Goal: Information Seeking & Learning: Understand process/instructions

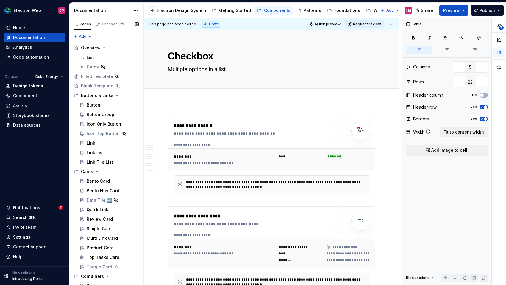
scroll to position [391, 0]
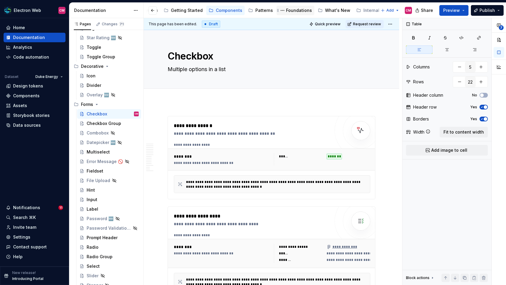
click at [292, 9] on div "Foundations" at bounding box center [299, 10] width 26 height 6
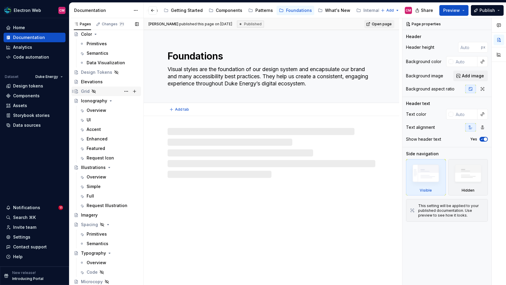
scroll to position [128, 0]
click at [100, 111] on div "Overview" at bounding box center [97, 110] width 20 height 6
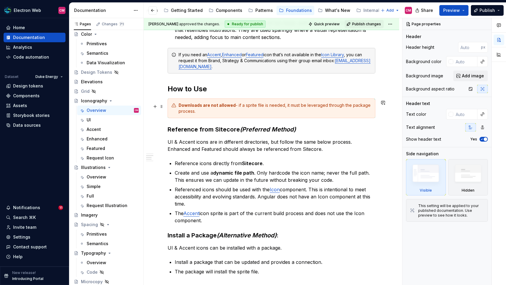
scroll to position [317, 0]
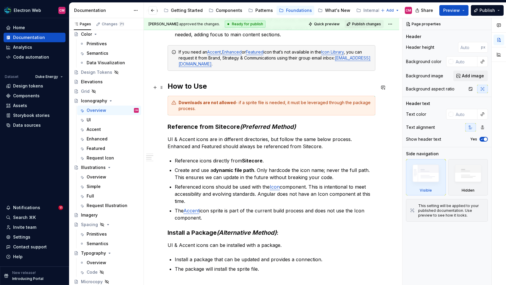
type textarea "*"
click at [205, 87] on h2 "How to Use" at bounding box center [272, 87] width 208 height 10
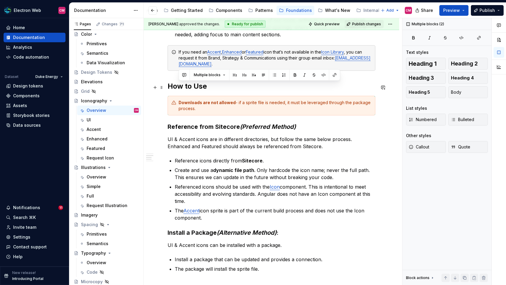
click at [205, 87] on h2 "How to Use" at bounding box center [272, 87] width 208 height 10
click at [173, 77] on button "button" at bounding box center [173, 75] width 8 height 8
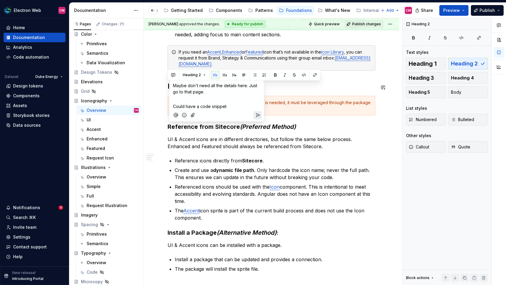
click at [192, 82] on div "Maybe don't need all the details here. Just go to that page. ﻿ Could have a cod…" at bounding box center [217, 95] width 90 height 29
click at [256, 76] on button "button" at bounding box center [255, 75] width 8 height 8
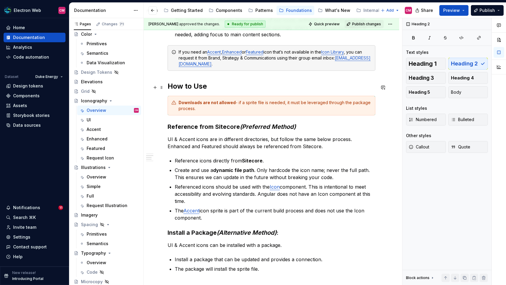
click at [192, 86] on h2 "How to Use" at bounding box center [272, 87] width 208 height 10
click at [387, 88] on button "button" at bounding box center [383, 87] width 8 height 8
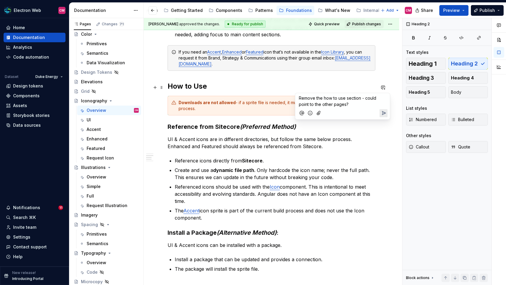
click at [385, 113] on icon "Send" at bounding box center [384, 113] width 6 height 6
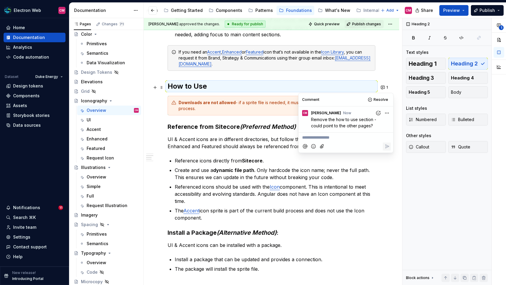
click at [246, 84] on h2 "How to Use" at bounding box center [272, 87] width 208 height 10
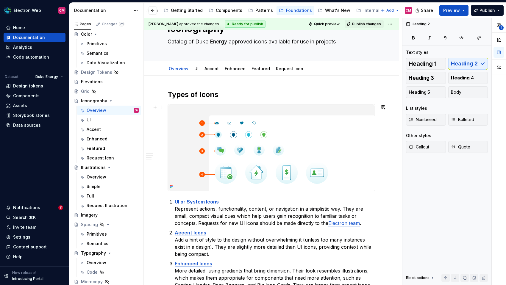
scroll to position [0, 0]
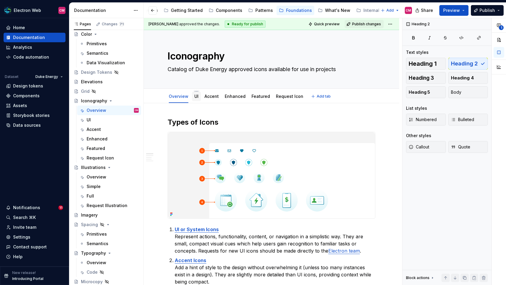
click at [197, 98] on link "UI" at bounding box center [196, 96] width 4 height 5
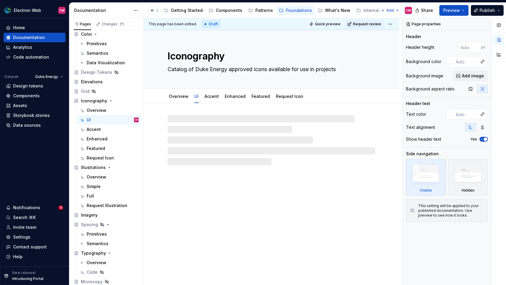
type textarea "*"
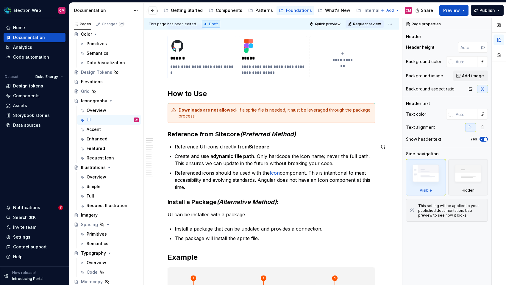
scroll to position [95, 0]
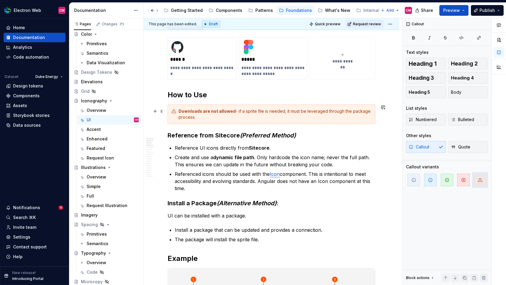
click at [242, 111] on div "Downloads are not allowed - if a sprite file is needed, it must be leveraged th…" at bounding box center [275, 114] width 193 height 12
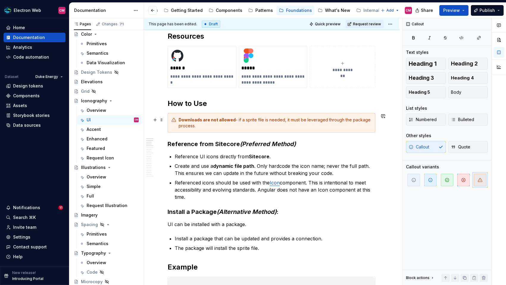
scroll to position [86, 0]
click at [179, 119] on strong "Downloads are not allowed" at bounding box center [207, 120] width 57 height 5
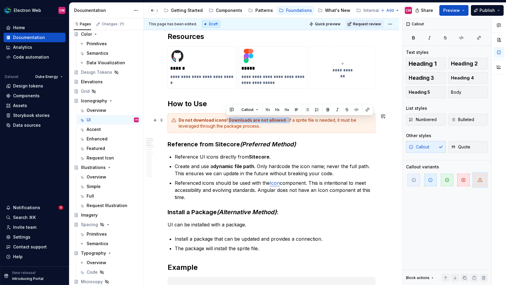
drag, startPoint x: 286, startPoint y: 120, endPoint x: 228, endPoint y: 121, distance: 57.8
click at [228, 121] on div "Do not download icons! Downloads are not allowed - if a sprite file is needed, …" at bounding box center [275, 123] width 193 height 12
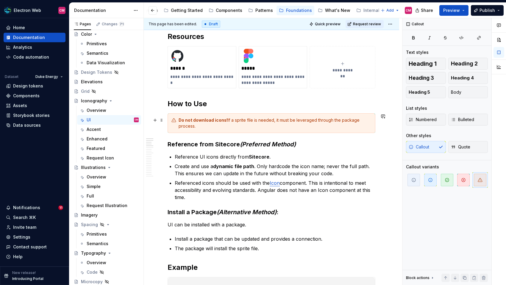
click at [237, 125] on div "Do not download icons! If a sprite file is needed, it must be leveraged through…" at bounding box center [275, 123] width 193 height 12
click at [228, 119] on div "Do not download icons! If a sprite file is needed, it must be leveraged through…" at bounding box center [275, 123] width 193 height 12
click at [265, 121] on strong "Do not download icons! Doing so prevents getting future updates." at bounding box center [248, 120] width 138 height 5
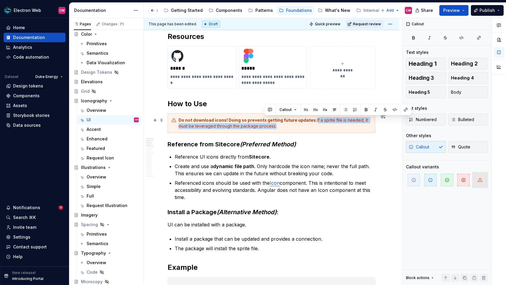
drag, startPoint x: 314, startPoint y: 125, endPoint x: 312, endPoint y: 122, distance: 3.4
click at [312, 122] on div "Do not download icons! Doing so prevents getting future updates. If a sprite fi…" at bounding box center [275, 123] width 193 height 12
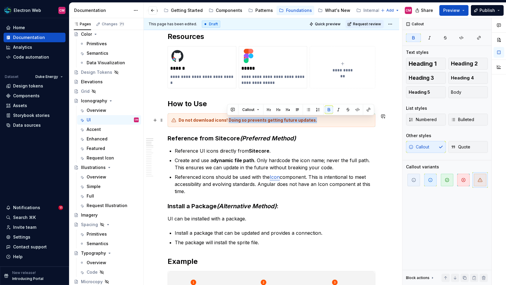
drag, startPoint x: 283, startPoint y: 120, endPoint x: 228, endPoint y: 120, distance: 55.4
click at [228, 120] on div "Do not download icons! Doing so prevents getting future updates." at bounding box center [275, 120] width 193 height 6
click at [226, 120] on strong "Do not download icons!" at bounding box center [203, 120] width 49 height 5
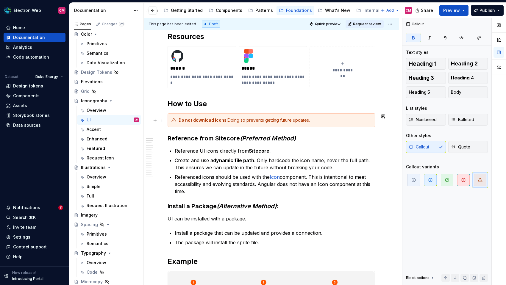
click at [314, 122] on div "Do not download icons! Doing so prevents getting future updates." at bounding box center [275, 120] width 193 height 6
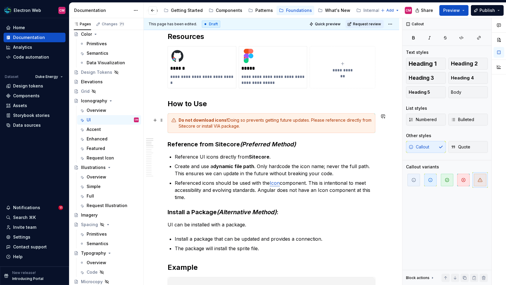
click at [252, 121] on div "Do not download icons! Doing so prevents getting future updates. Please referen…" at bounding box center [275, 123] width 193 height 12
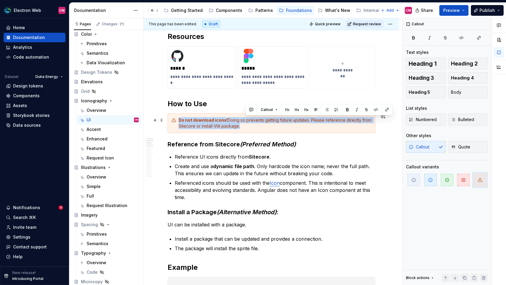
click at [252, 121] on div "Do not download icons! Doing so prevents getting future updates. Please referen…" at bounding box center [275, 123] width 193 height 12
copy div "Do not download icons! Doing so prevents getting future updates. Please referen…"
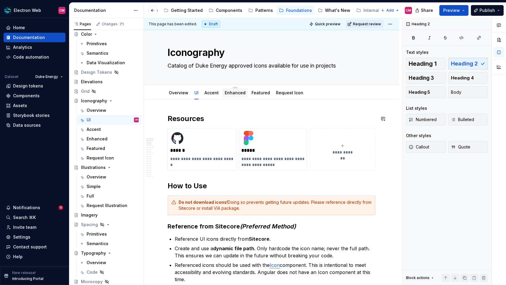
scroll to position [2, 0]
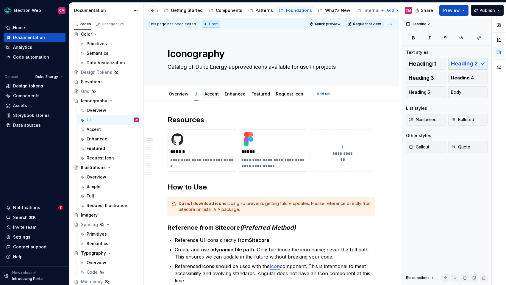
click at [215, 94] on link "Accent" at bounding box center [212, 93] width 14 height 5
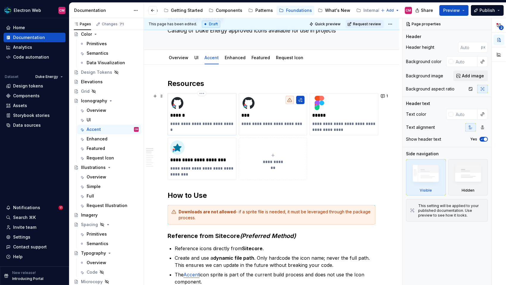
scroll to position [46, 0]
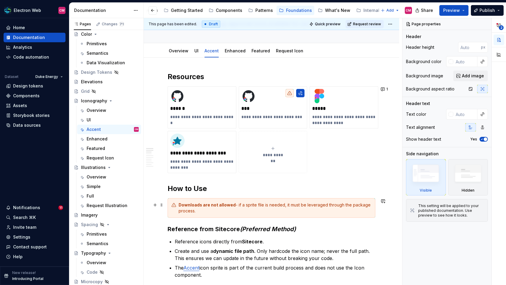
click at [187, 207] on strong "Downloads are not allowed" at bounding box center [207, 204] width 57 height 5
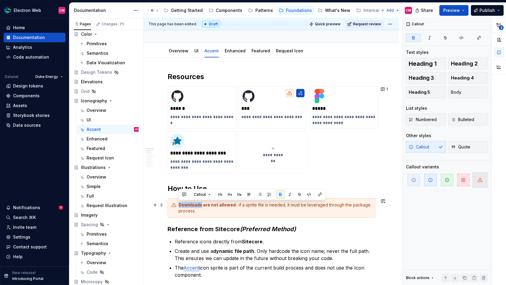
click at [187, 207] on strong "Downloads are not allowed" at bounding box center [207, 204] width 57 height 5
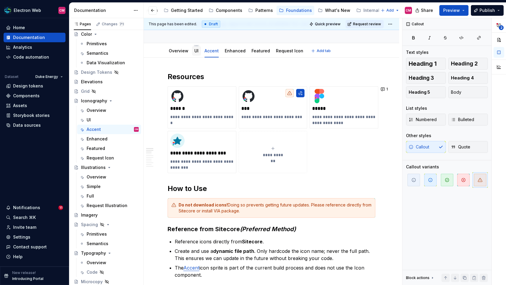
click at [198, 52] on div "UI" at bounding box center [196, 51] width 9 height 10
click at [196, 53] on link "UI" at bounding box center [196, 50] width 4 height 5
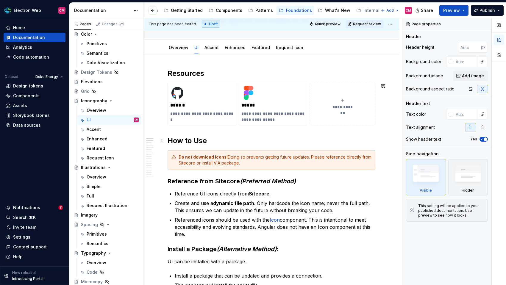
scroll to position [83, 0]
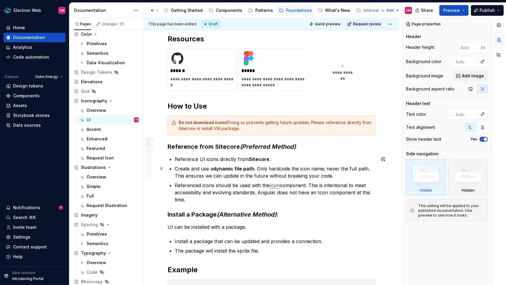
type textarea "*"
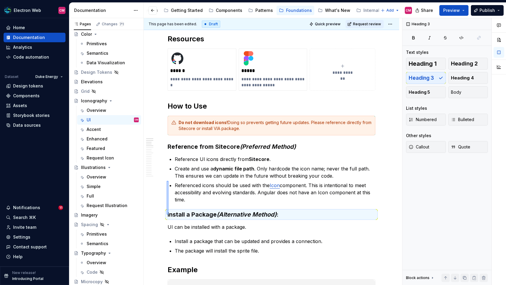
drag, startPoint x: 167, startPoint y: 215, endPoint x: 169, endPoint y: 181, distance: 33.7
click at [169, 181] on div "**********" at bounding box center [273, 151] width 258 height 267
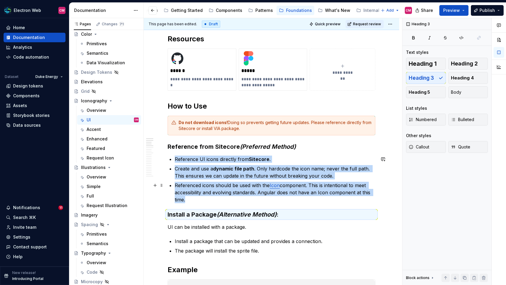
click at [184, 198] on p "Referenced icons should be used with the Icon component. This is intentional to…" at bounding box center [275, 192] width 201 height 21
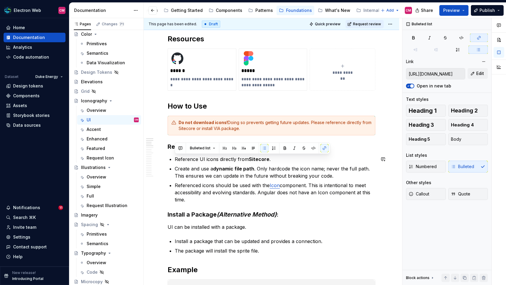
drag, startPoint x: 187, startPoint y: 200, endPoint x: 172, endPoint y: 149, distance: 53.1
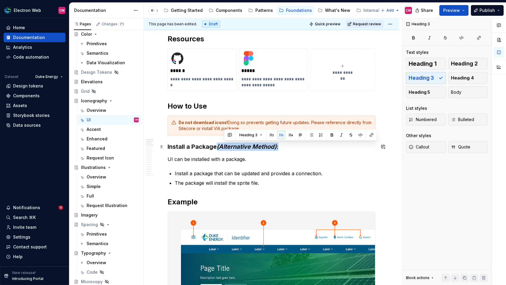
drag, startPoint x: 283, startPoint y: 144, endPoint x: 218, endPoint y: 145, distance: 65.5
click at [218, 145] on h3 "Install a Package (Alternative Method) :" at bounding box center [272, 147] width 208 height 8
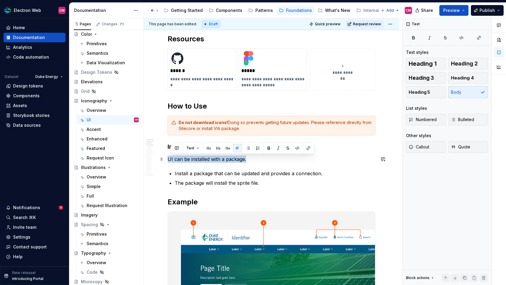
drag, startPoint x: 240, startPoint y: 158, endPoint x: 167, endPoint y: 159, distance: 73.0
click at [168, 159] on p "UI can be installed with a package." at bounding box center [272, 159] width 208 height 7
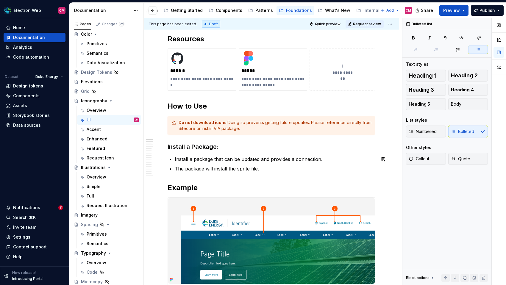
click at [189, 159] on p "Install a package that can be updated and provides a connection." at bounding box center [275, 159] width 201 height 7
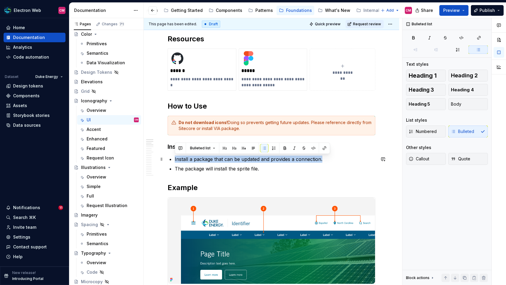
click at [191, 160] on p "Install a package that can be updated and provides a connection." at bounding box center [275, 159] width 201 height 7
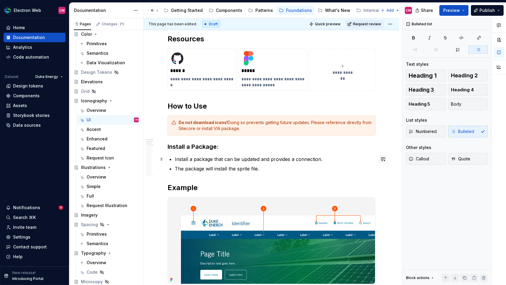
click at [385, 159] on button "button" at bounding box center [383, 159] width 8 height 8
click at [313, 171] on span "Link or code" at bounding box center [311, 169] width 25 height 5
click at [385, 178] on icon "Send" at bounding box center [384, 179] width 4 height 4
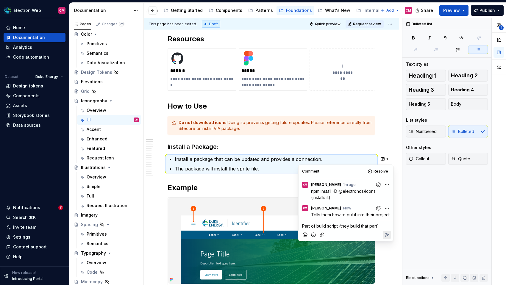
click at [387, 235] on icon "Reply" at bounding box center [388, 235] width 4 height 4
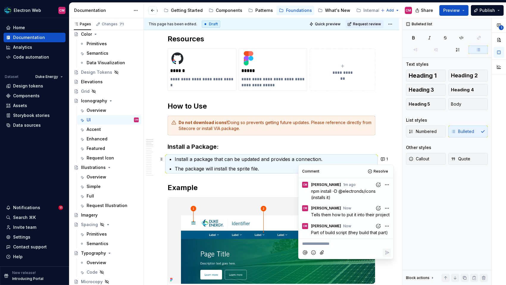
click at [275, 169] on p "The package will install the sprite file." at bounding box center [275, 168] width 201 height 7
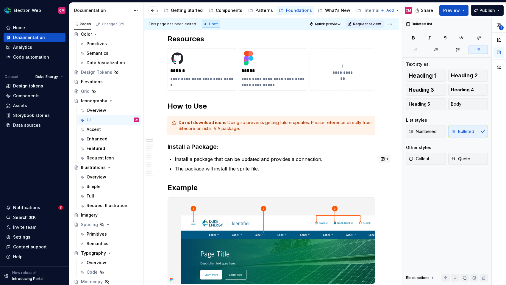
click at [389, 158] on button "1" at bounding box center [385, 159] width 12 height 8
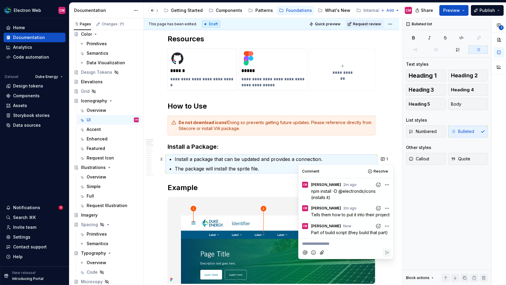
click at [258, 166] on p "The package will install the sprite file." at bounding box center [275, 168] width 201 height 7
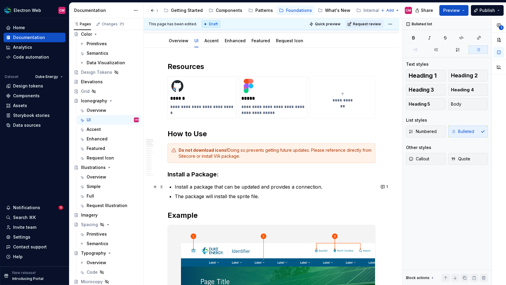
scroll to position [54, 0]
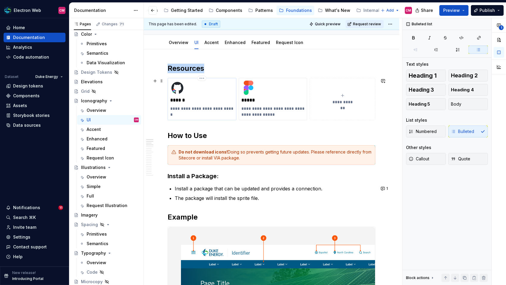
click at [208, 82] on div "**********" at bounding box center [201, 96] width 63 height 31
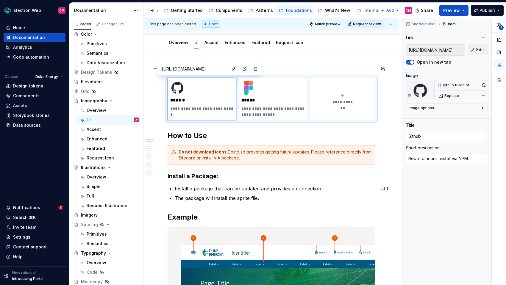
click at [241, 71] on button "button" at bounding box center [245, 69] width 8 height 8
click at [212, 46] on div "Accent" at bounding box center [212, 42] width 14 height 7
click at [214, 44] on link "Accent" at bounding box center [212, 42] width 14 height 5
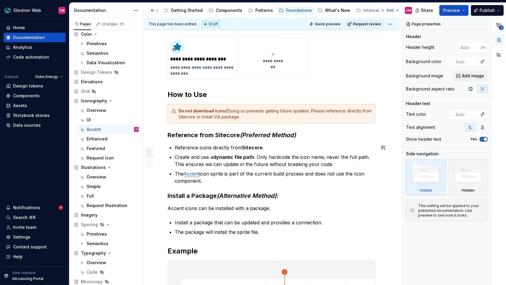
scroll to position [144, 0]
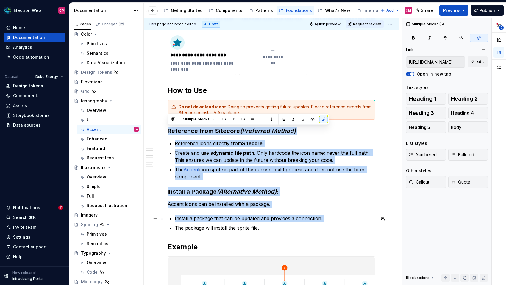
drag, startPoint x: 168, startPoint y: 130, endPoint x: 253, endPoint y: 223, distance: 126.3
click at [253, 223] on ul "Install a package that can be updated and provides a connection. The package wi…" at bounding box center [275, 223] width 201 height 17
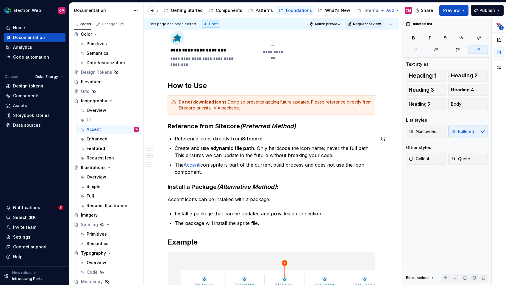
scroll to position [153, 0]
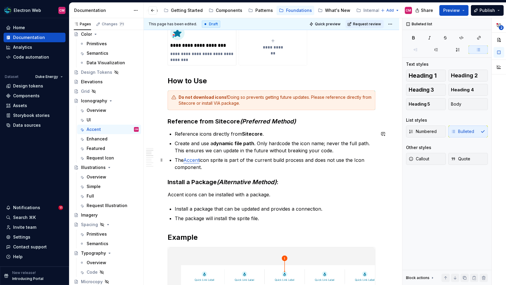
click at [227, 165] on p "The Accent icon sprite is part of the current build process and does not use th…" at bounding box center [275, 164] width 201 height 14
drag, startPoint x: 307, startPoint y: 166, endPoint x: 305, endPoint y: 160, distance: 6.7
click at [305, 160] on p "The Accent icon sprite is part of the current build process and does not use th…" at bounding box center [275, 164] width 201 height 14
click at [309, 167] on p "The Accent icon sprite is part of the current build process and does not use th…" at bounding box center [275, 164] width 201 height 14
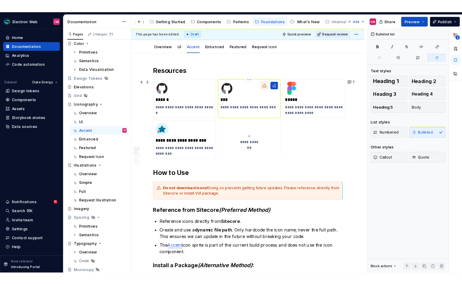
scroll to position [40, 0]
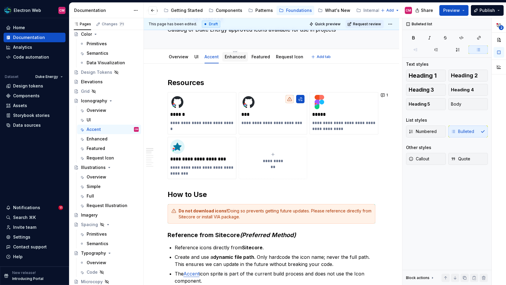
click at [239, 57] on link "Enhanced" at bounding box center [235, 56] width 21 height 5
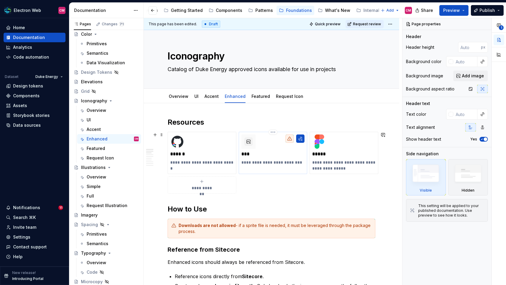
click at [264, 151] on p "***" at bounding box center [272, 154] width 63 height 6
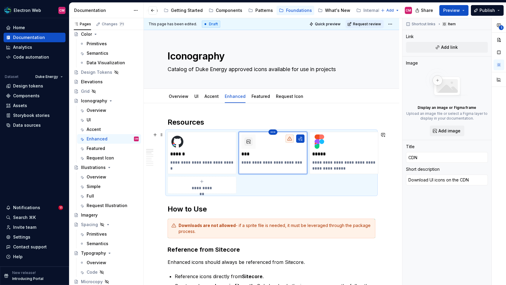
click at [272, 133] on html "Electron Web CM Home Documentation Analytics Code automation Dataset Duke Energ…" at bounding box center [253, 142] width 506 height 285
click at [276, 142] on icon at bounding box center [274, 143] width 3 height 4
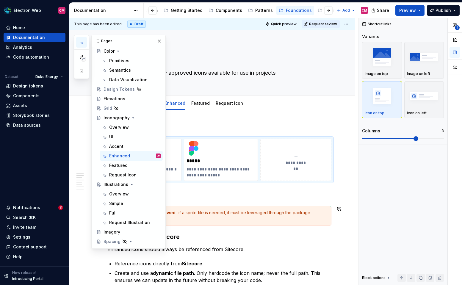
click at [264, 212] on div "Downloads are not allowed - if a sprite file is needed, it must be leveraged th…" at bounding box center [223, 216] width 209 height 12
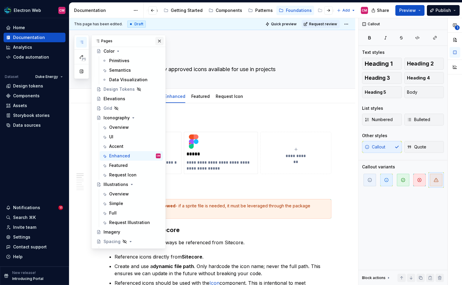
click at [161, 43] on button "button" at bounding box center [159, 41] width 8 height 8
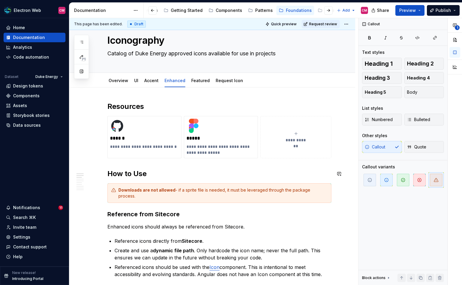
scroll to position [13, 0]
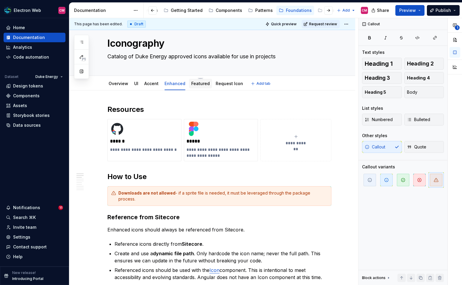
click at [195, 85] on link "Featured" at bounding box center [200, 83] width 18 height 5
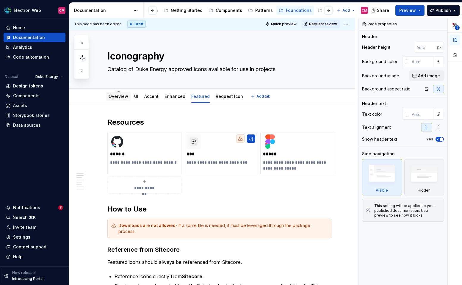
click at [125, 98] on link "Overview" at bounding box center [119, 96] width 20 height 5
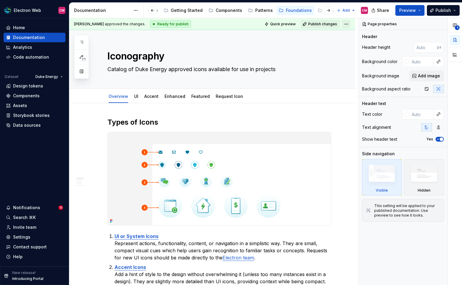
click at [350, 23] on html "Electron Web CM Home Documentation Analytics Code automation Dataset Duke Energ…" at bounding box center [231, 142] width 462 height 285
click at [349, 24] on html "Electron Web CM Home Documentation Analytics Code automation Dataset Duke Energ…" at bounding box center [231, 142] width 462 height 285
click at [202, 96] on link "Featured" at bounding box center [200, 96] width 18 height 5
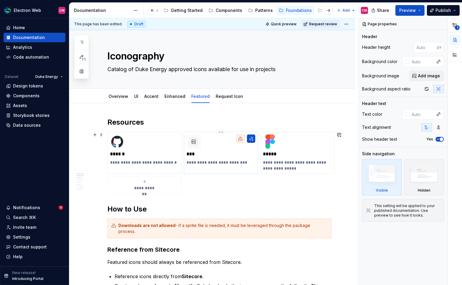
click at [230, 155] on p "***" at bounding box center [221, 154] width 69 height 6
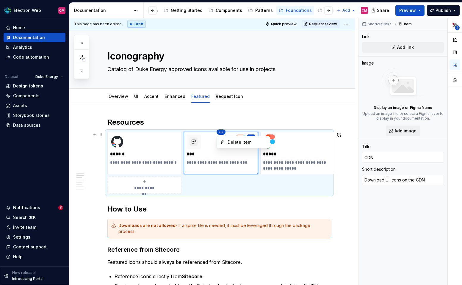
click at [222, 133] on html "Electron Web CM Home Documentation Analytics Code automation Dataset Duke Energ…" at bounding box center [231, 142] width 462 height 285
click at [227, 140] on div "Delete item" at bounding box center [243, 143] width 51 height 10
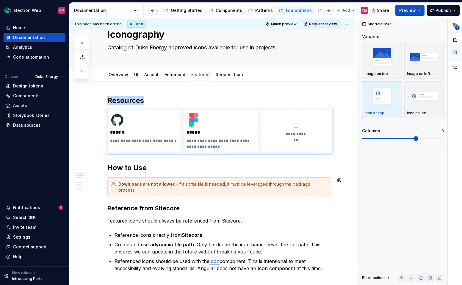
scroll to position [40, 0]
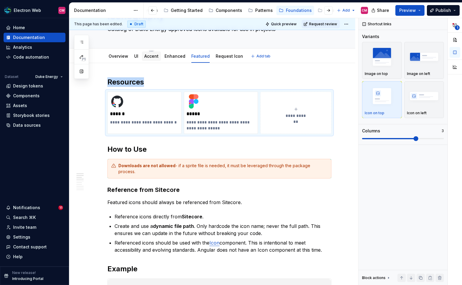
click at [157, 57] on link "Accent" at bounding box center [151, 56] width 14 height 5
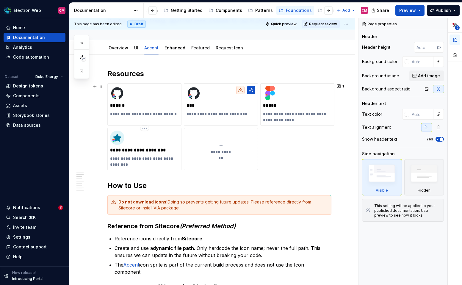
scroll to position [53, 0]
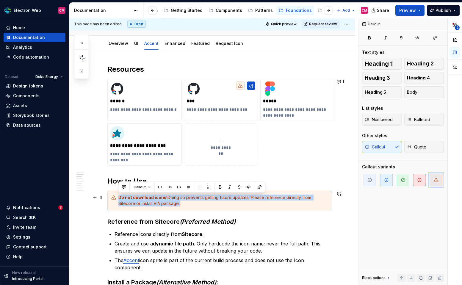
drag, startPoint x: 163, startPoint y: 204, endPoint x: 118, endPoint y: 196, distance: 45.4
click at [119, 196] on div "Do not download icons! Doing so prevents getting future updates. Please referen…" at bounding box center [223, 201] width 209 height 12
copy div "Do not download icons! Doing so prevents getting future updates. Please referen…"
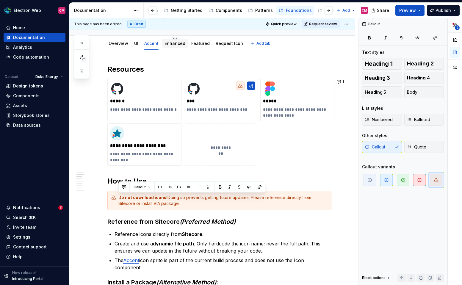
click at [175, 48] on div "Enhanced" at bounding box center [175, 44] width 26 height 10
click at [178, 46] on link "Enhanced" at bounding box center [175, 43] width 21 height 5
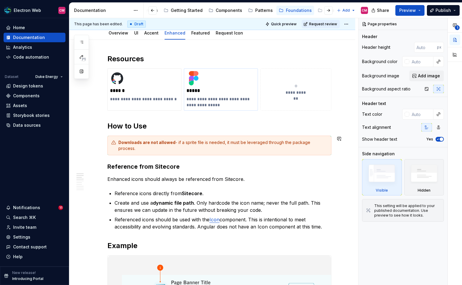
scroll to position [66, 0]
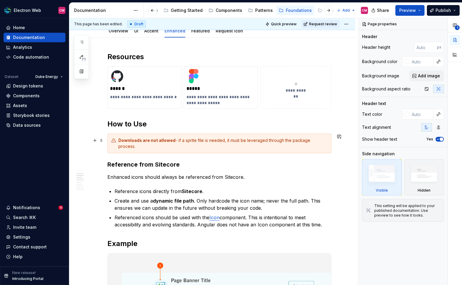
click at [216, 139] on div "Downloads are not allowed - if a sprite file is needed, it must be leveraged th…" at bounding box center [223, 144] width 209 height 12
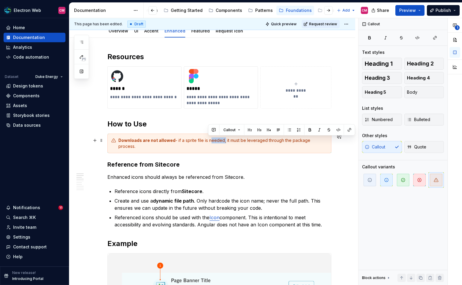
click at [216, 139] on div "Downloads are not allowed - if a sprite file is needed, it must be leveraged th…" at bounding box center [223, 144] width 209 height 12
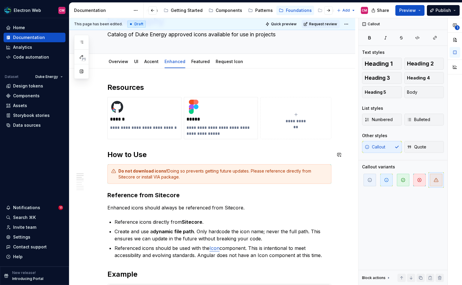
scroll to position [33, 0]
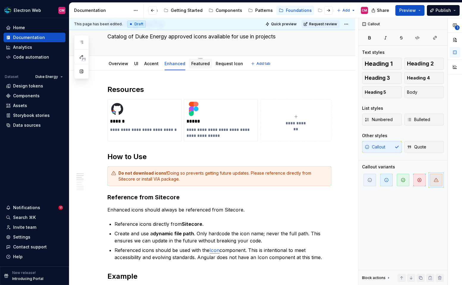
click at [207, 65] on link "Featured" at bounding box center [200, 63] width 18 height 5
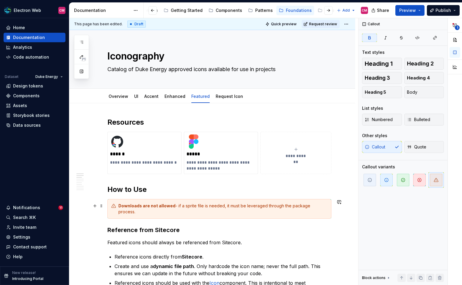
click at [158, 208] on strong "Downloads are not allowed" at bounding box center [147, 205] width 57 height 5
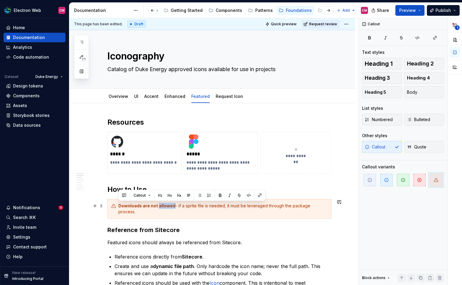
click at [158, 208] on strong "Downloads are not allowed" at bounding box center [147, 205] width 57 height 5
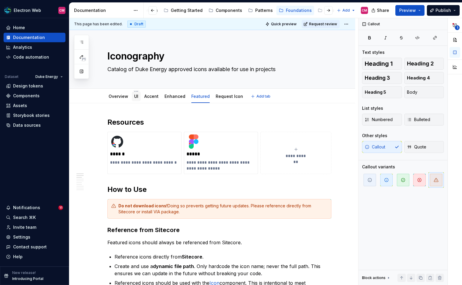
click at [136, 98] on link "UI" at bounding box center [136, 96] width 4 height 5
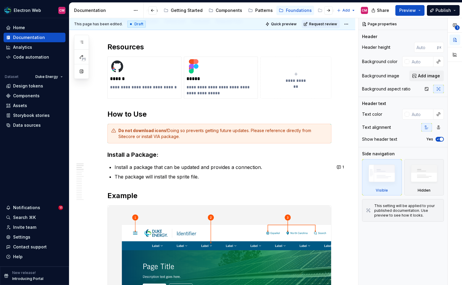
scroll to position [76, 0]
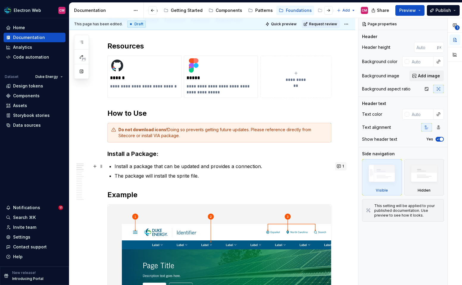
click at [344, 165] on button "1" at bounding box center [341, 166] width 12 height 8
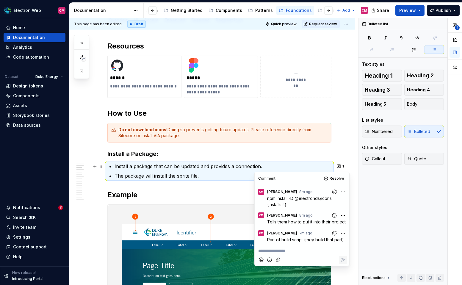
click at [257, 165] on p "Install a package that can be updated and provides a connection." at bounding box center [223, 166] width 217 height 7
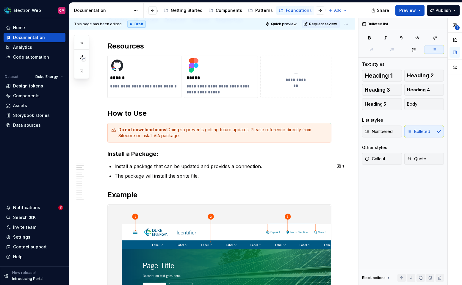
type textarea "*"
